Goal: Check status: Check status

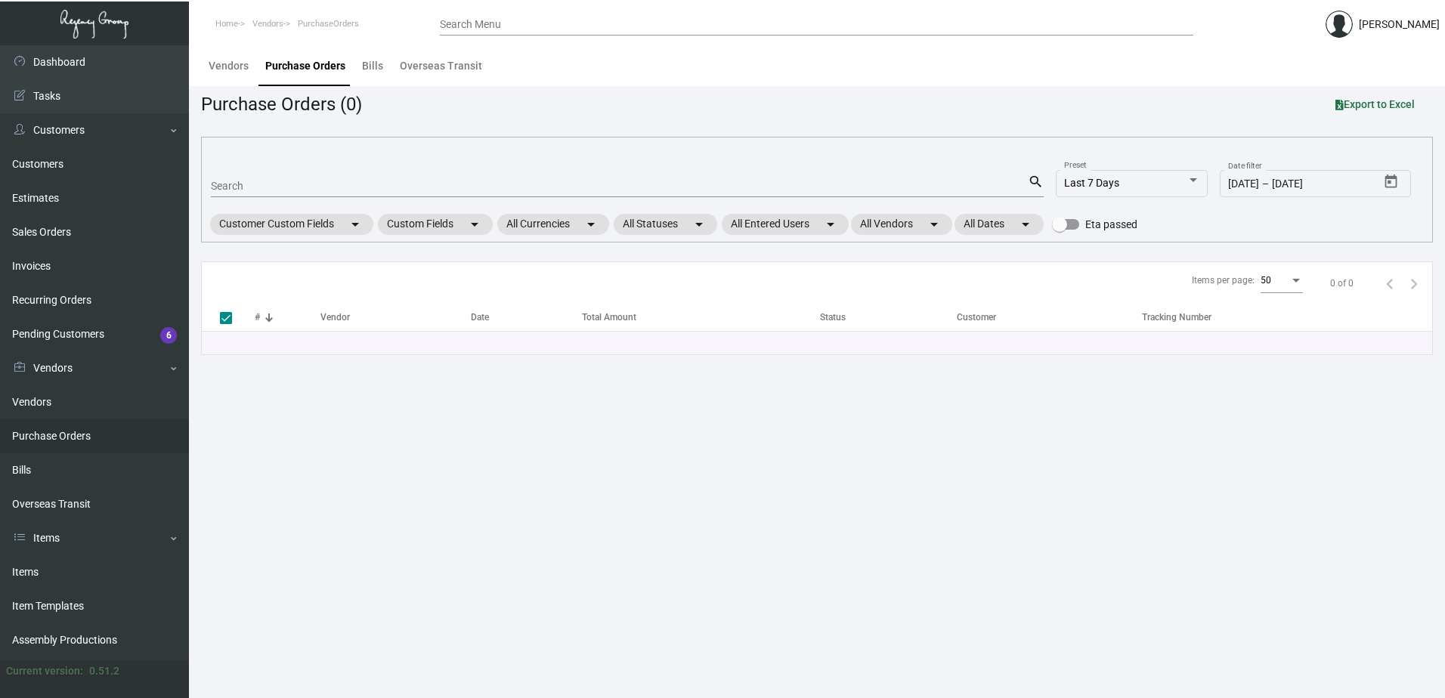
click at [353, 178] on div "Search" at bounding box center [619, 185] width 817 height 23
click at [349, 185] on input "Search" at bounding box center [619, 187] width 817 height 12
type input "1028"
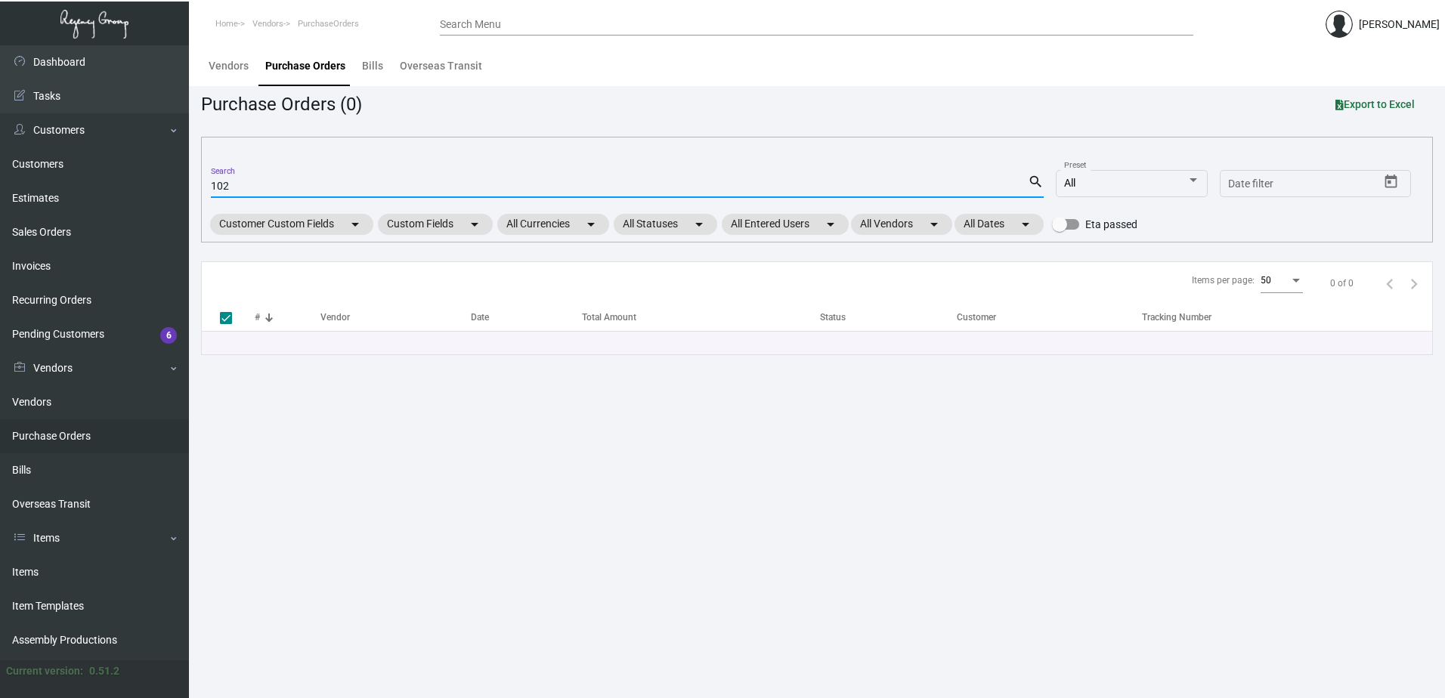
type input "10"
checkbox input "false"
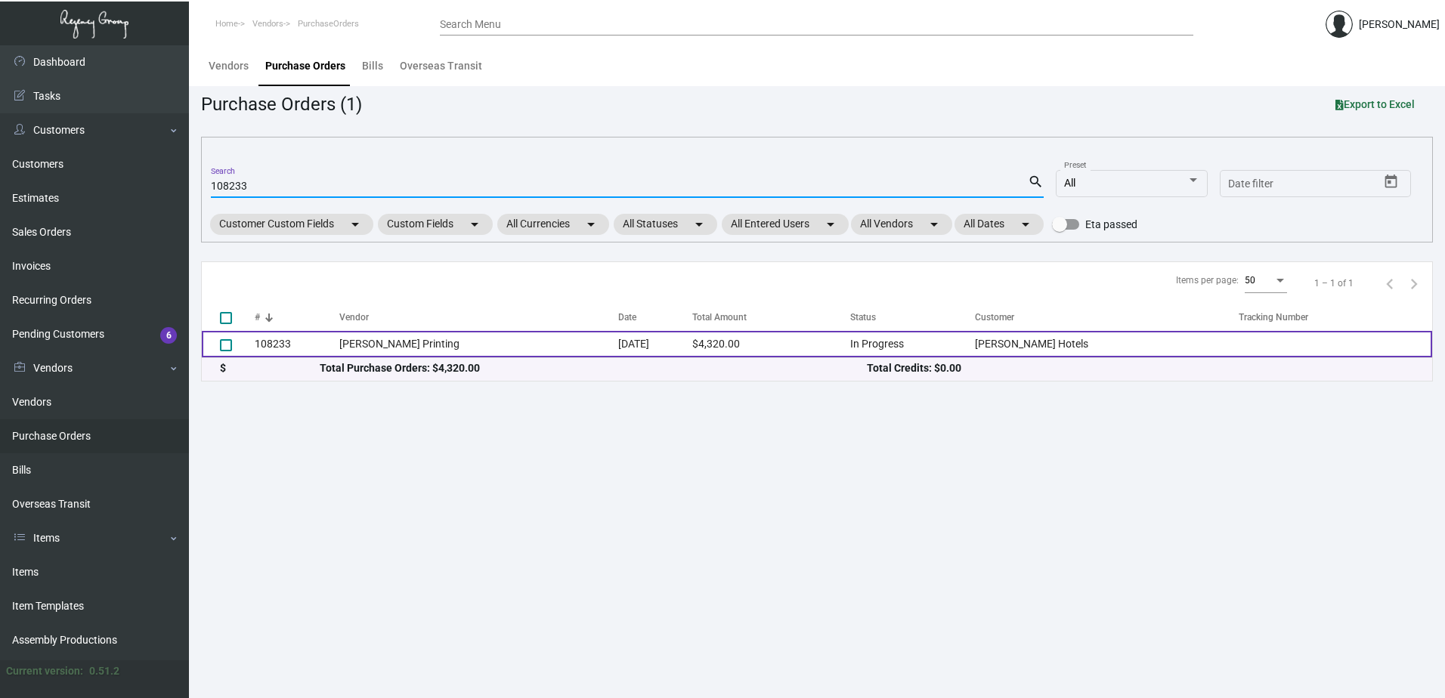
type input "108233"
click at [522, 346] on td "[PERSON_NAME] Printing" at bounding box center [479, 344] width 280 height 26
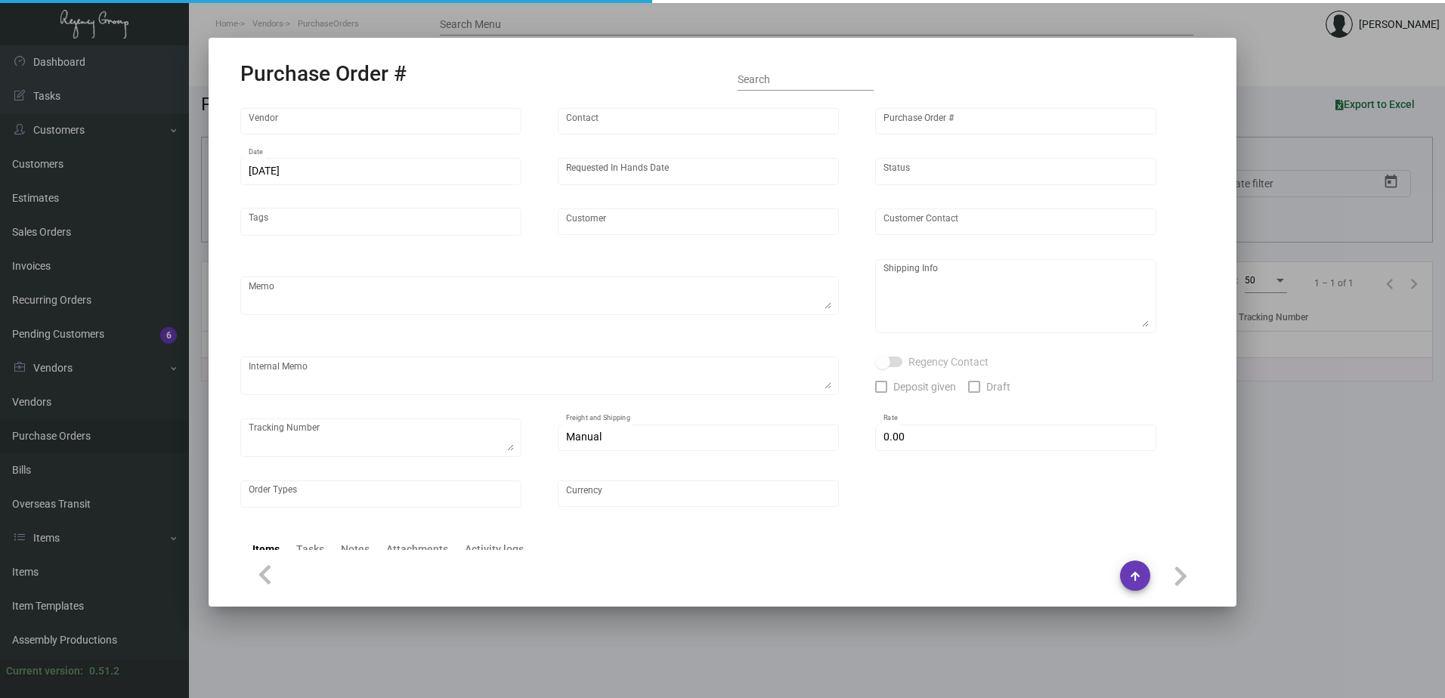
type input "[PERSON_NAME] Printing"
type input "[PERSON_NAME]"
type input "108233"
type input "[DATE]"
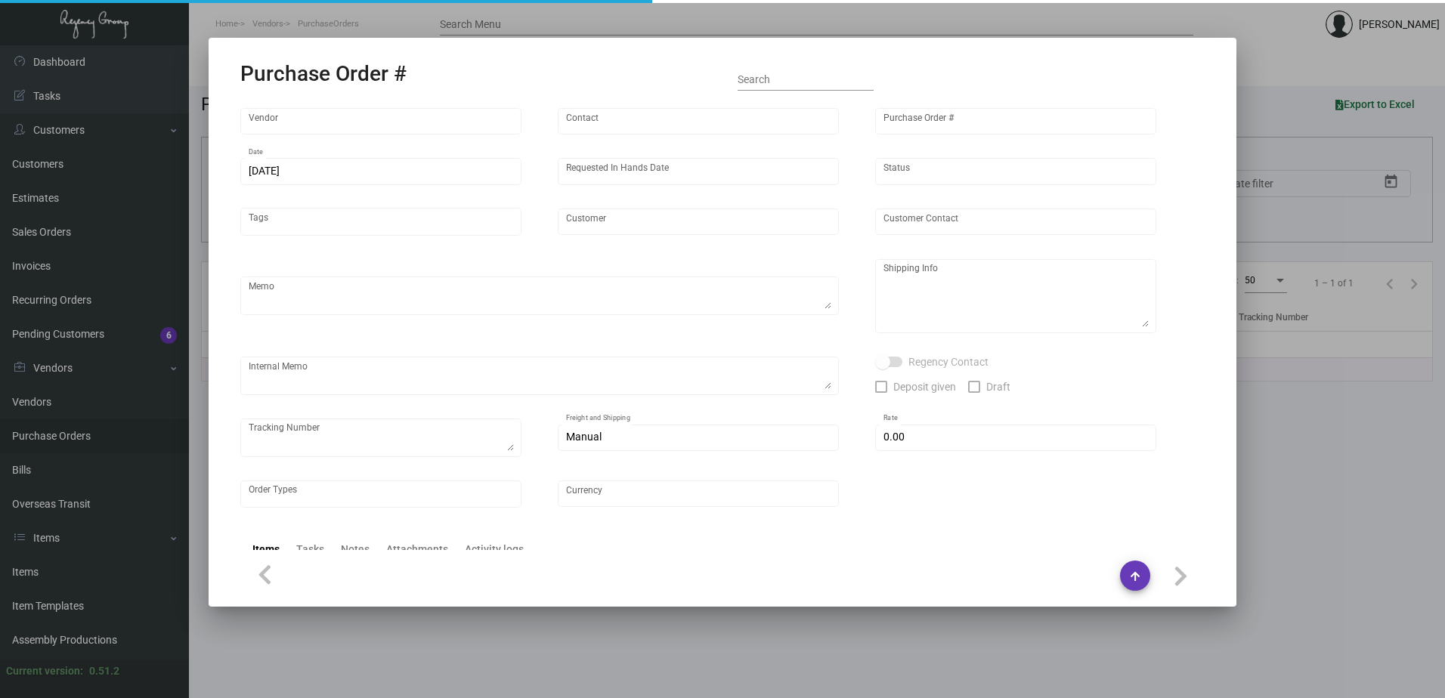
type input "[PERSON_NAME] Hotels"
type textarea "Reference quote dated [DATE]. The color MUST be done correctly. Please send pro…"
type textarea "Regency Group NJ - [PERSON_NAME] [STREET_ADDRESS]"
type textarea "@SH Please fulfill sales orders 164766/164986/165120 when vendor reaches out fo…"
checkbox input "true"
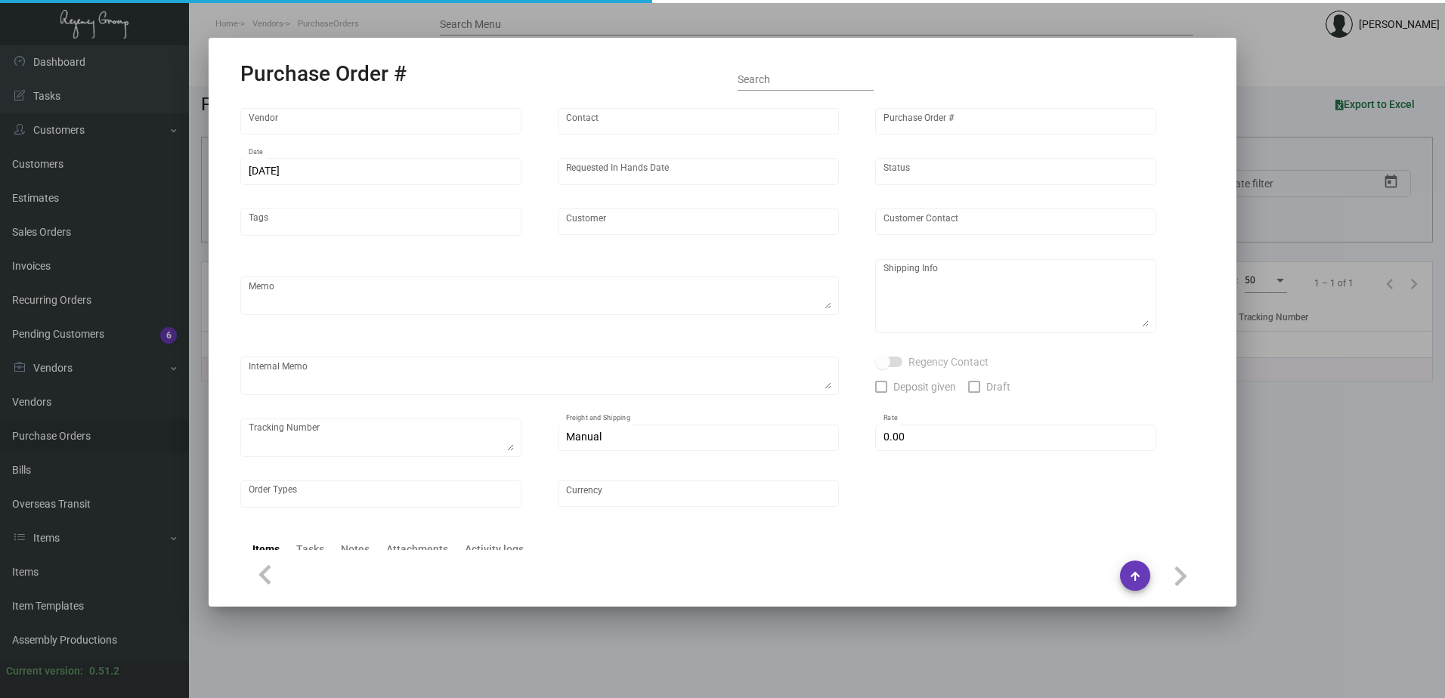
type input "$ 0.00"
type input "United States Dollar $"
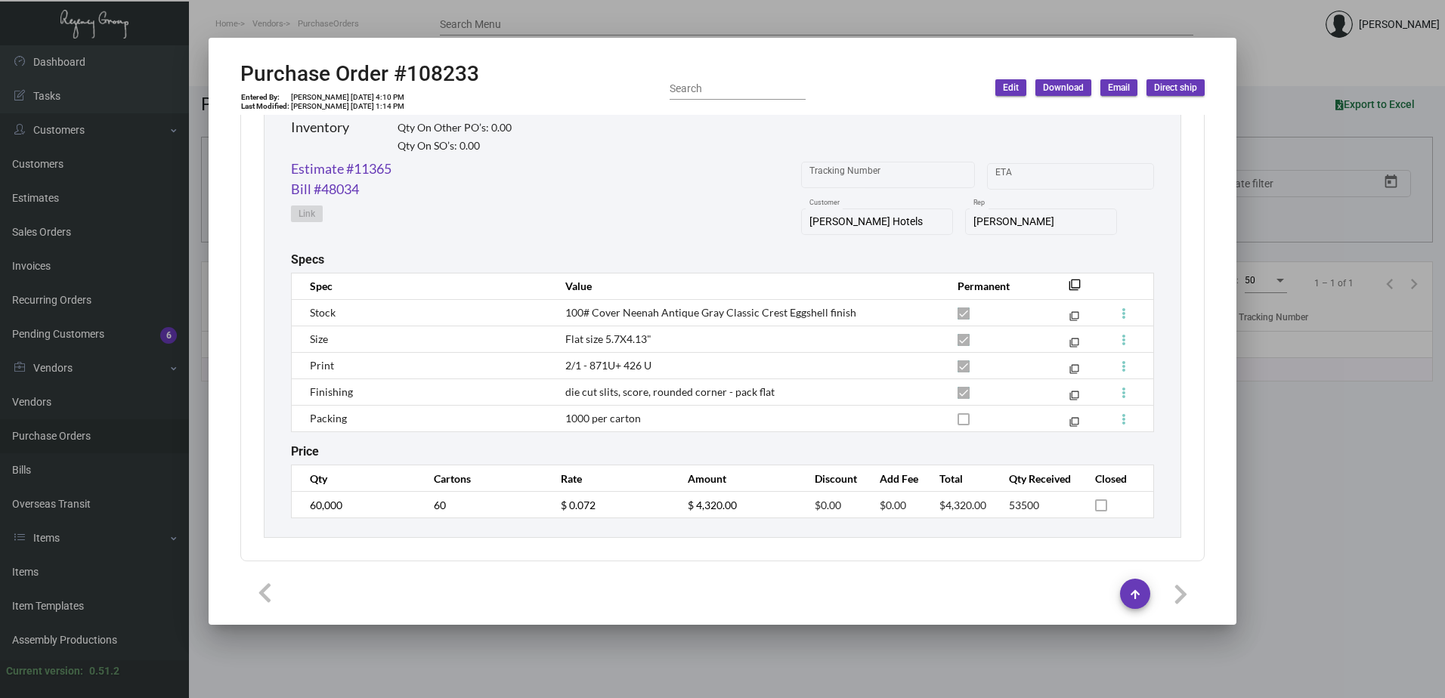
scroll to position [764, 0]
